Goal: Browse casually

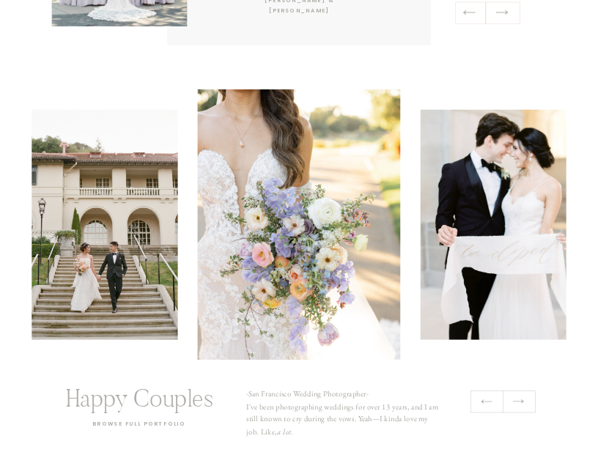
scroll to position [3005, 0]
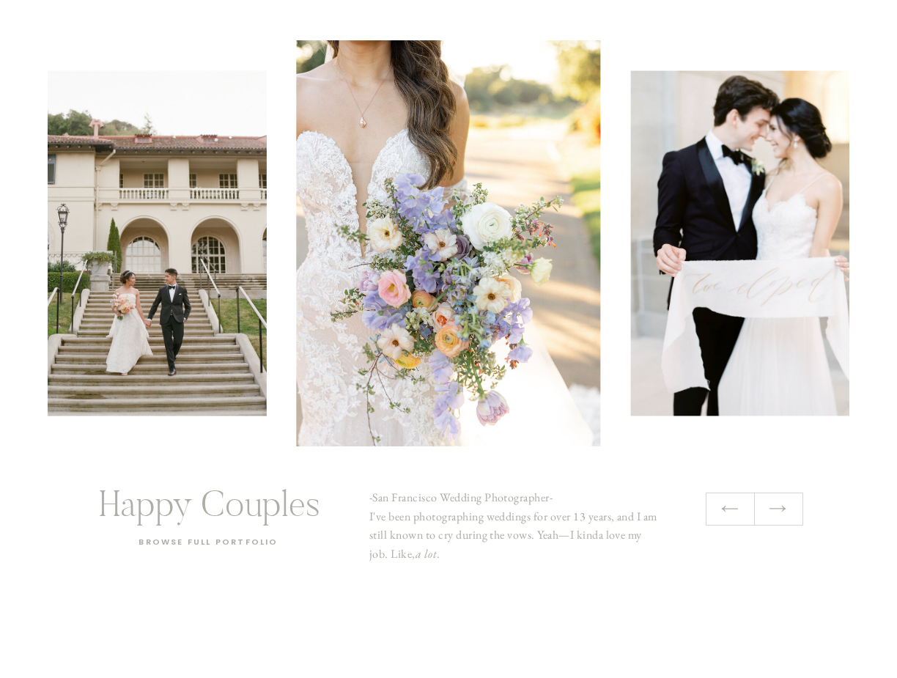
click at [140, 323] on img at bounding box center [140, 243] width 253 height 345
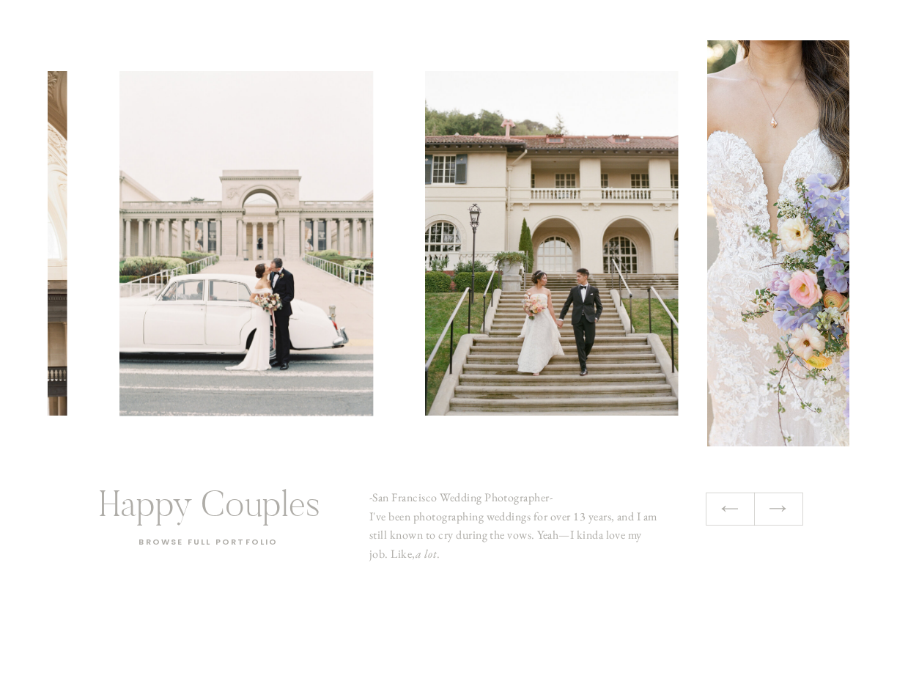
click at [660, 319] on img at bounding box center [551, 243] width 253 height 345
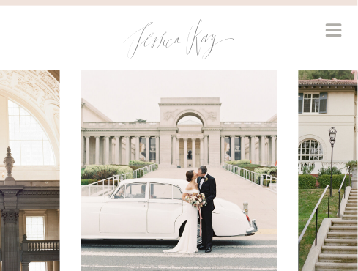
scroll to position [5526, 0]
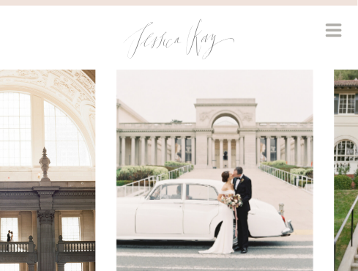
click at [277, 182] on img at bounding box center [215, 155] width 197 height 267
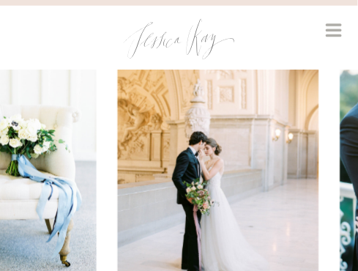
click at [319, 162] on img at bounding box center [218, 155] width 202 height 267
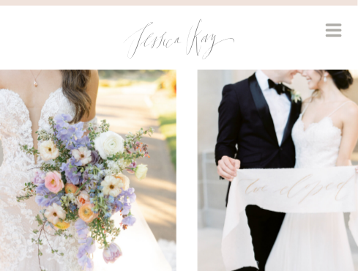
click at [325, 184] on img at bounding box center [299, 155] width 202 height 267
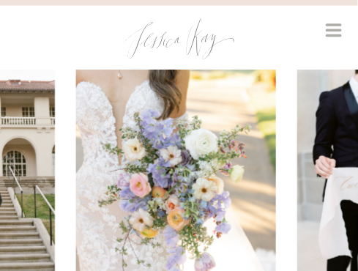
click at [277, 174] on img at bounding box center [176, 155] width 201 height 267
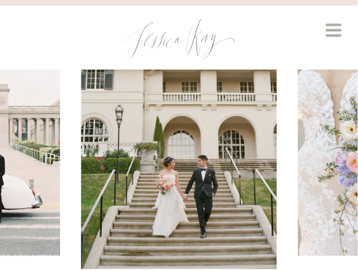
scroll to position [5556, 0]
